Goal: Communication & Community: Answer question/provide support

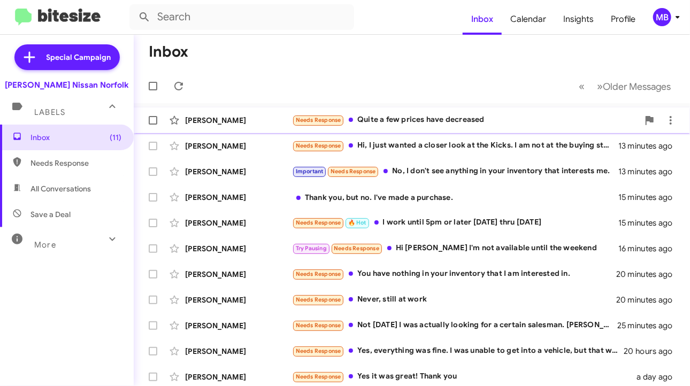
click at [365, 121] on div "Needs Response Quite a few prices have decreased" at bounding box center [465, 120] width 347 height 12
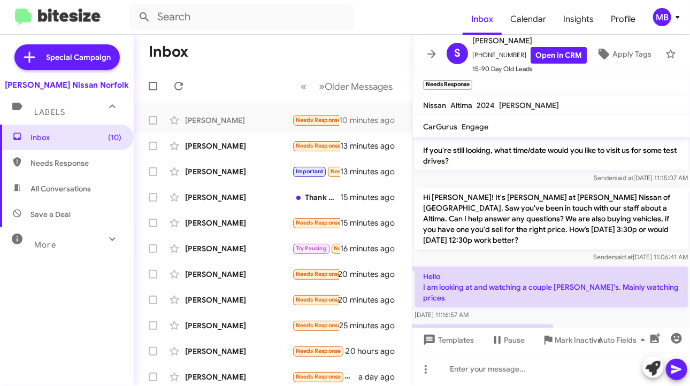
scroll to position [596, 0]
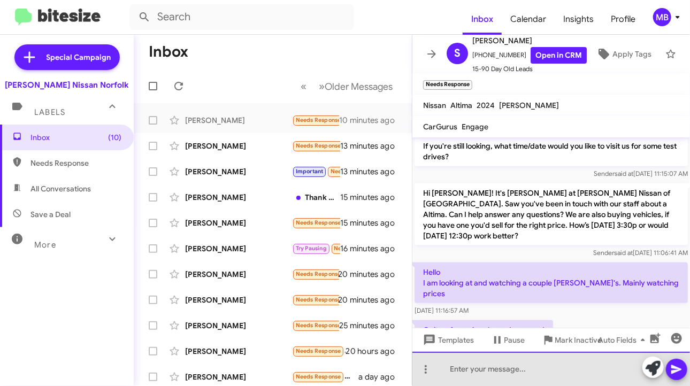
click at [514, 379] on div at bounding box center [552, 369] width 278 height 34
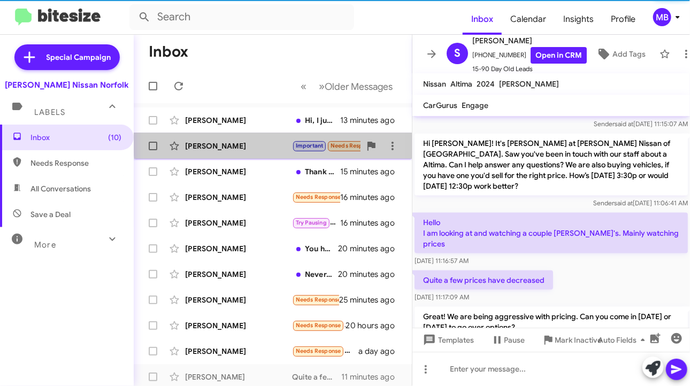
click at [321, 142] on small "Important" at bounding box center [309, 146] width 33 height 10
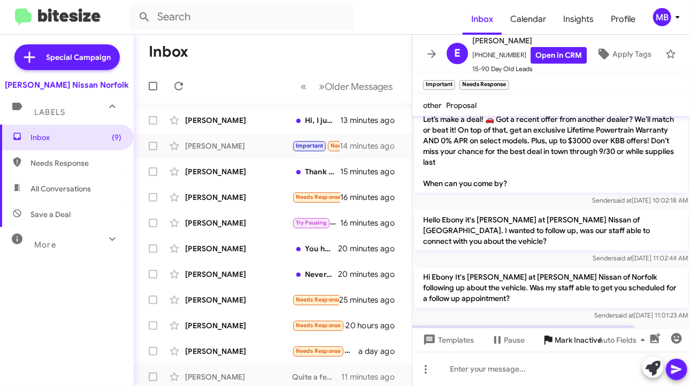
scroll to position [716, 0]
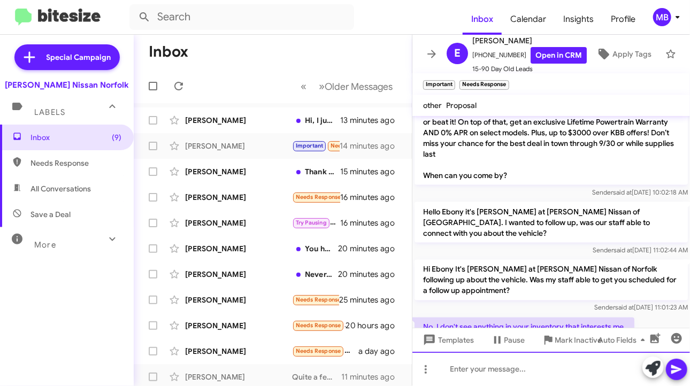
click at [532, 361] on div at bounding box center [552, 369] width 278 height 34
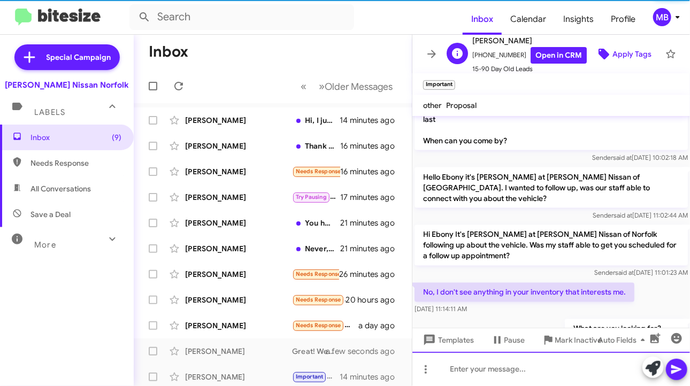
scroll to position [756, 0]
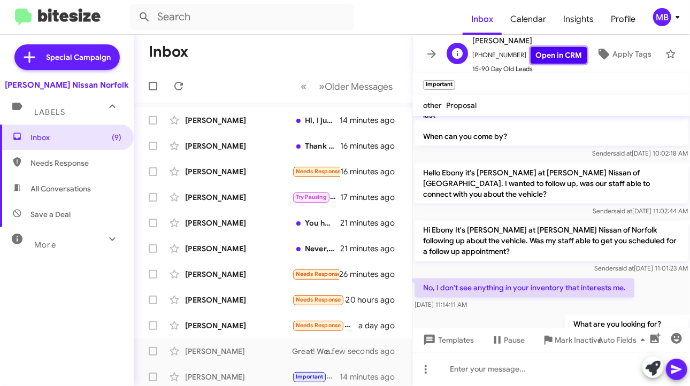
click at [538, 47] on link "Open in CRM" at bounding box center [559, 55] width 56 height 17
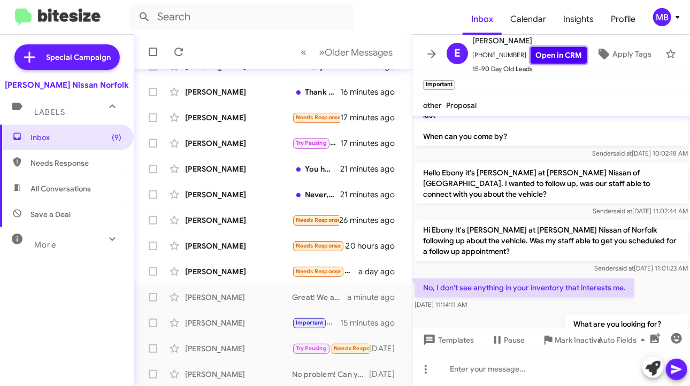
scroll to position [107, 0]
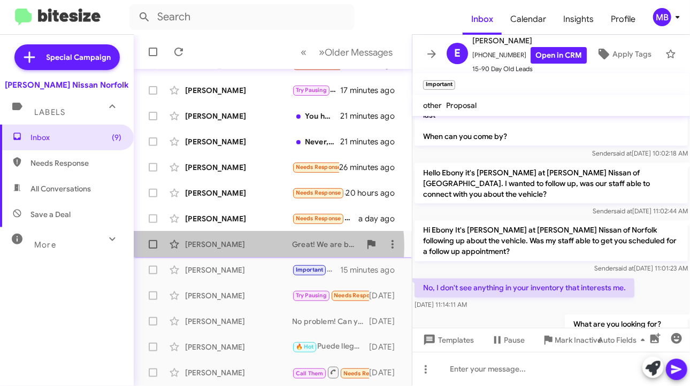
click at [259, 247] on div "[PERSON_NAME]" at bounding box center [238, 244] width 107 height 11
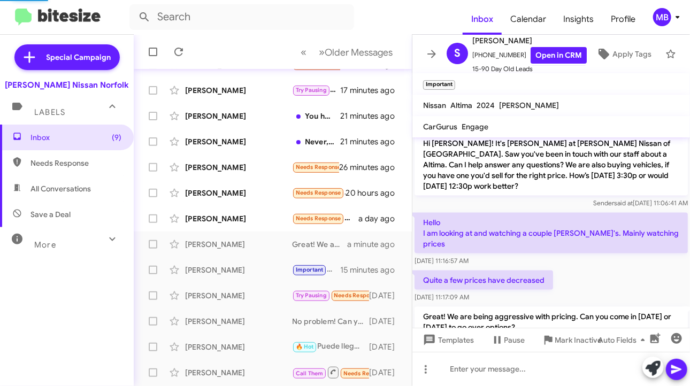
scroll to position [624, 0]
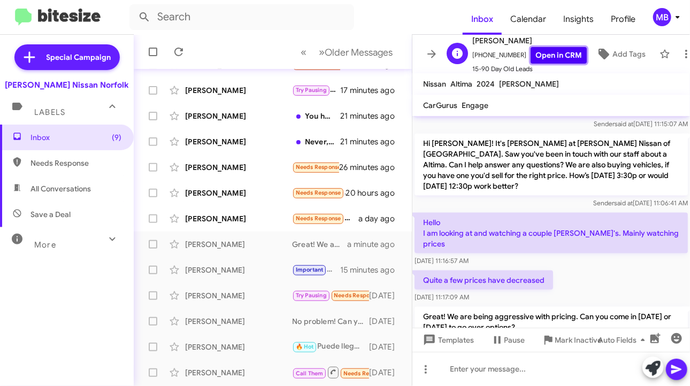
click at [531, 48] on link "Open in CRM" at bounding box center [559, 55] width 56 height 17
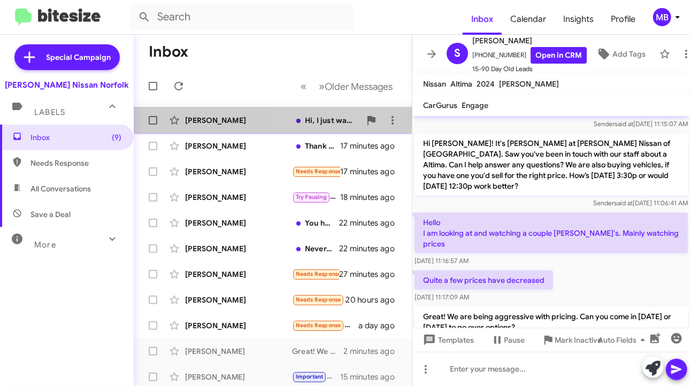
click at [314, 123] on div "Hi, I just wanted a closer look at the Kicks. I am not at the buying stage just…" at bounding box center [326, 120] width 68 height 11
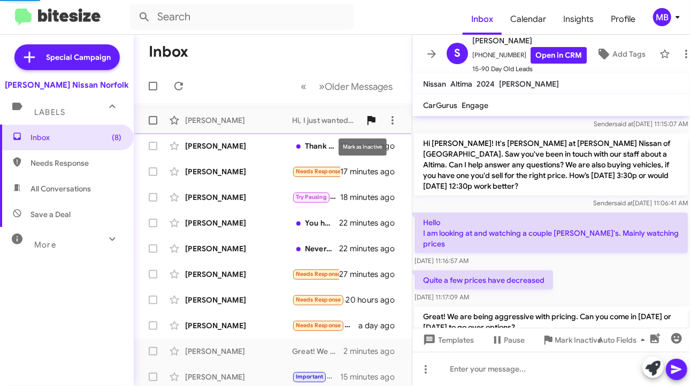
scroll to position [116, 0]
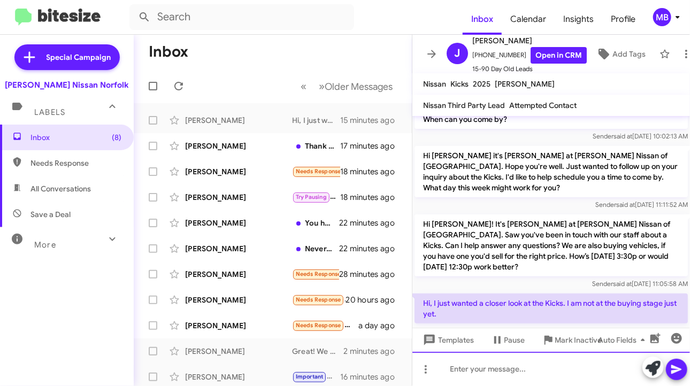
click at [511, 372] on div at bounding box center [552, 369] width 278 height 34
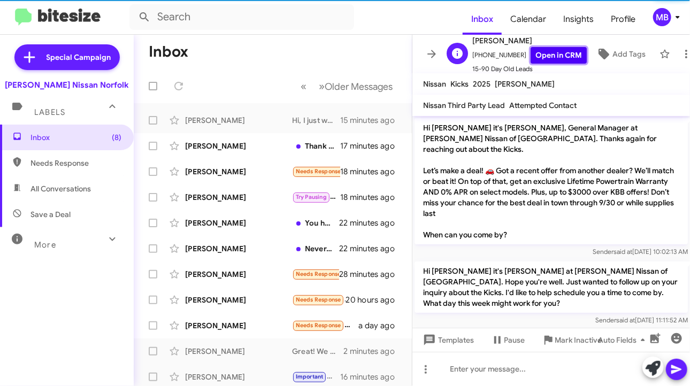
click at [544, 48] on link "Open in CRM" at bounding box center [559, 55] width 56 height 17
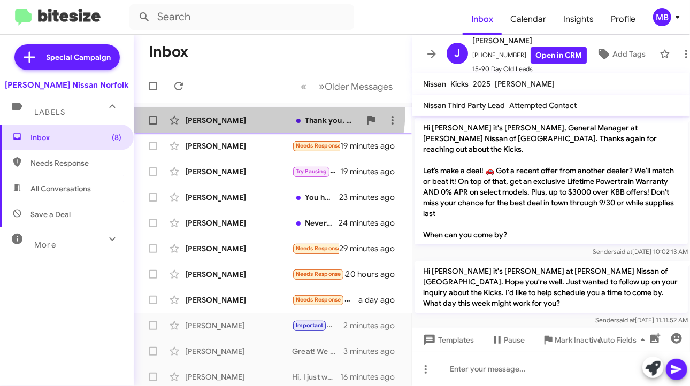
click at [260, 111] on div "[PERSON_NAME] Thank you, but no. I've made a purchase. 19 minutes ago" at bounding box center [272, 120] width 261 height 21
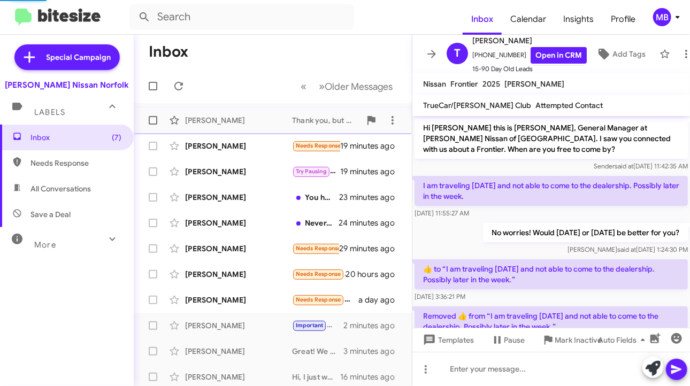
scroll to position [770, 0]
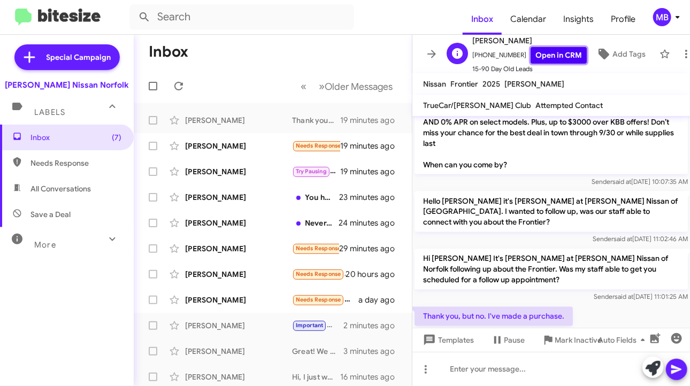
click at [554, 48] on link "Open in CRM" at bounding box center [559, 55] width 56 height 17
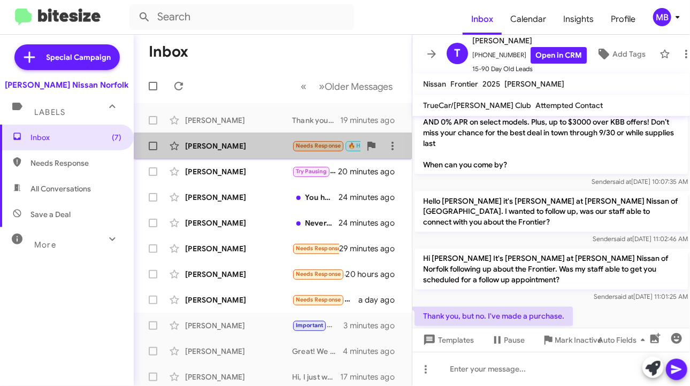
click at [296, 153] on div "[PERSON_NAME] Needs Response 🔥 Hot I work until 5pm or later [DATE] thru [DATE]" at bounding box center [272, 145] width 261 height 21
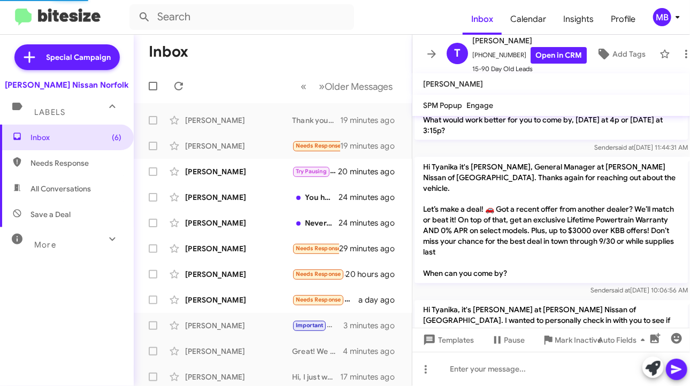
scroll to position [905, 0]
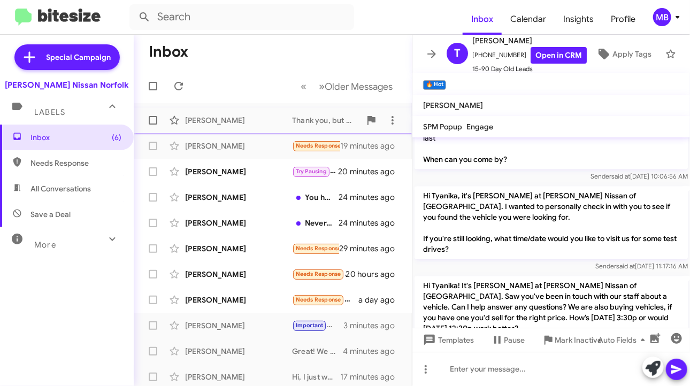
click at [269, 114] on div "[PERSON_NAME] Thank you, but no. I've made a purchase. 19 minutes ago" at bounding box center [272, 120] width 261 height 21
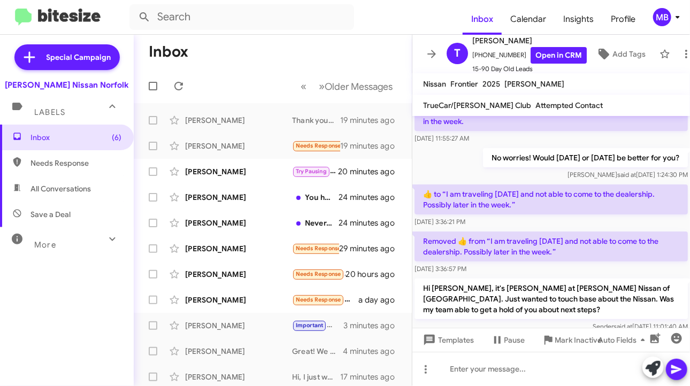
scroll to position [161, 0]
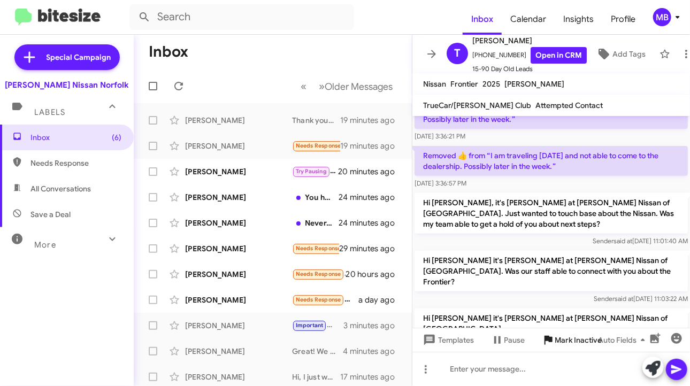
click at [548, 339] on icon at bounding box center [549, 340] width 8 height 9
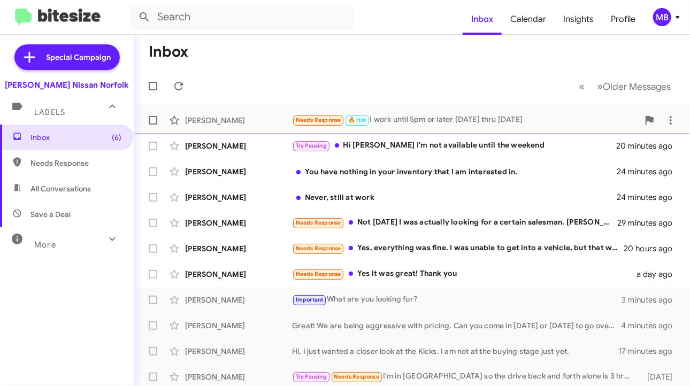
click at [342, 123] on small "Needs Response" at bounding box center [318, 121] width 50 height 10
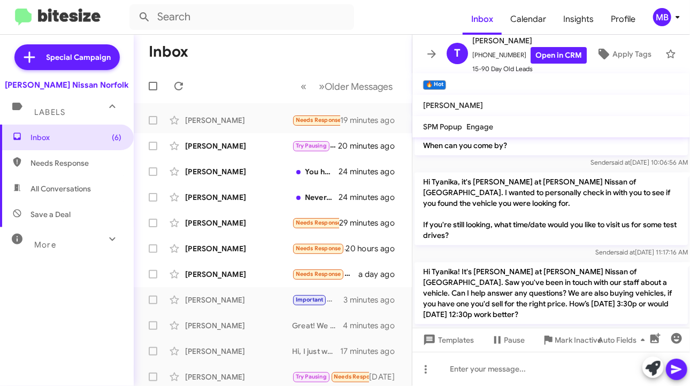
scroll to position [927, 0]
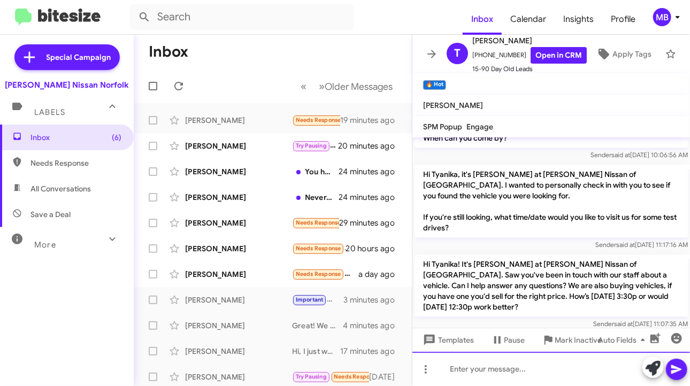
click at [457, 374] on div at bounding box center [552, 369] width 278 height 34
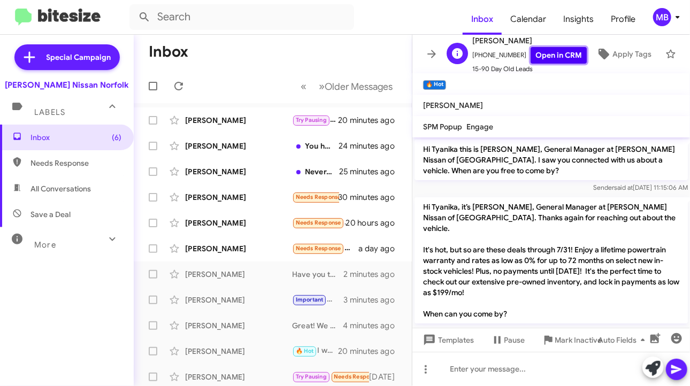
click at [556, 48] on link "Open in CRM" at bounding box center [559, 55] width 56 height 17
